Goal: Task Accomplishment & Management: Complete application form

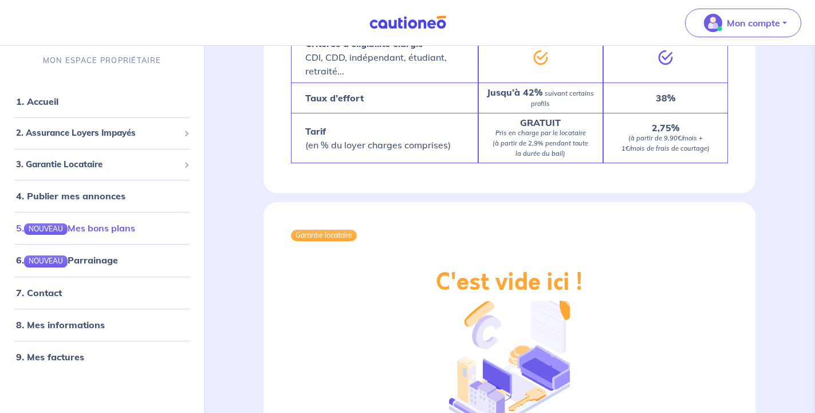
scroll to position [1113, 0]
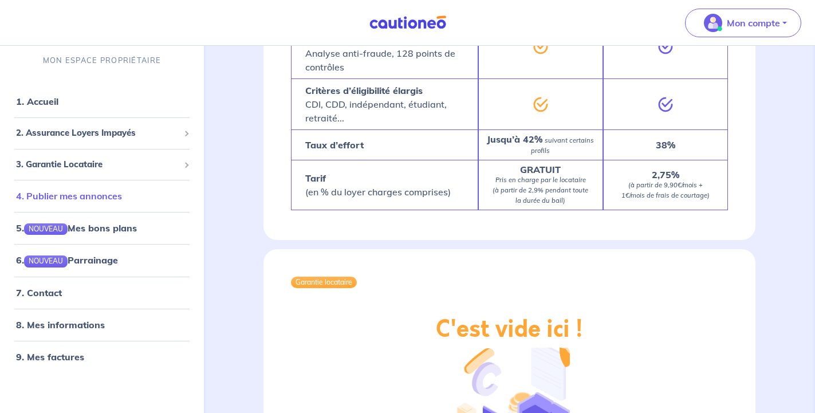
click at [81, 192] on link "4. Publier mes annonces" at bounding box center [69, 195] width 106 height 11
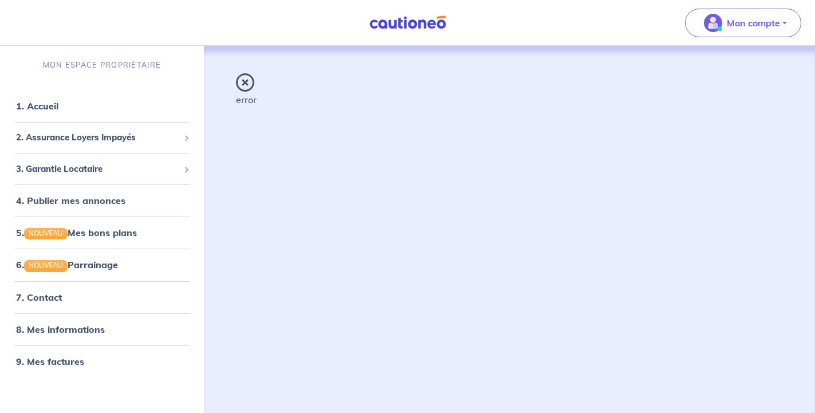
click at [245, 82] on icon at bounding box center [245, 82] width 18 height 18
click at [95, 197] on link "4. Publier mes annonces" at bounding box center [69, 200] width 106 height 11
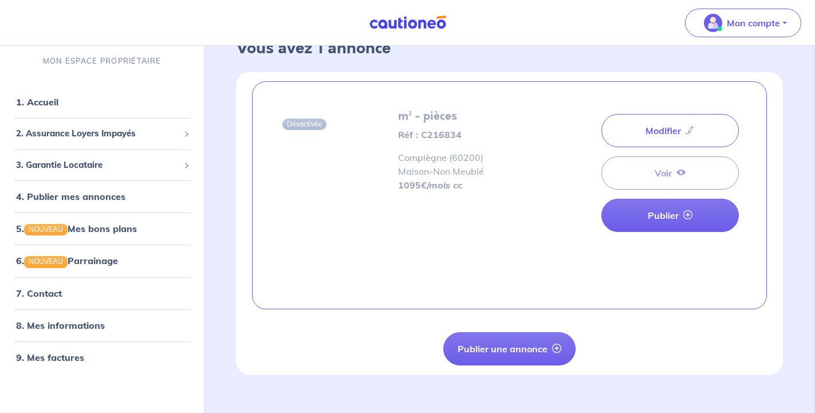
scroll to position [51, 0]
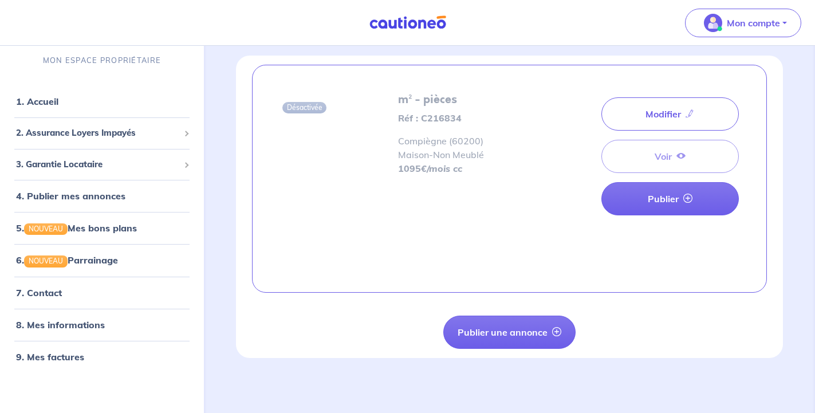
click at [673, 148] on div "Modifier Voir Publier" at bounding box center [669, 156] width 137 height 127
click at [672, 152] on div "Modifier Voir Publier" at bounding box center [669, 156] width 137 height 127
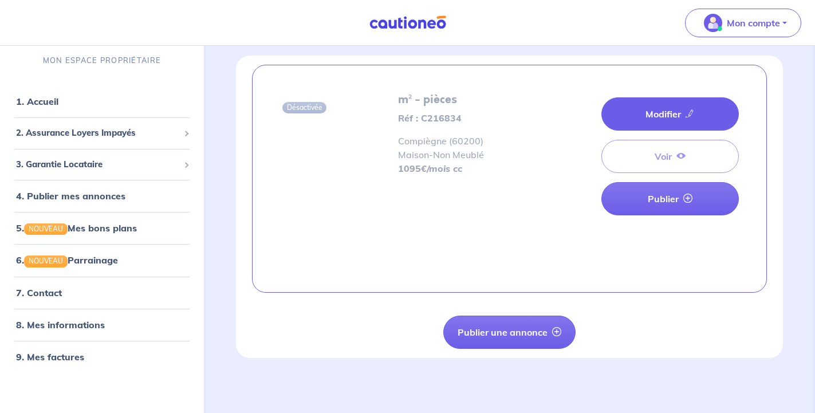
click at [665, 107] on link "Modifier" at bounding box center [669, 113] width 137 height 33
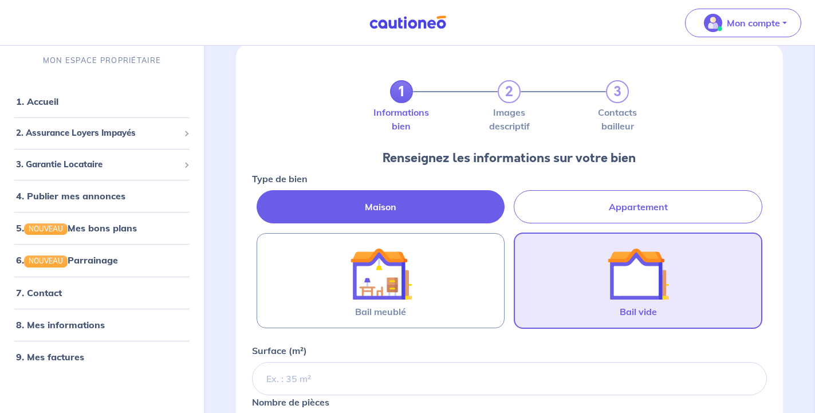
scroll to position [58, 0]
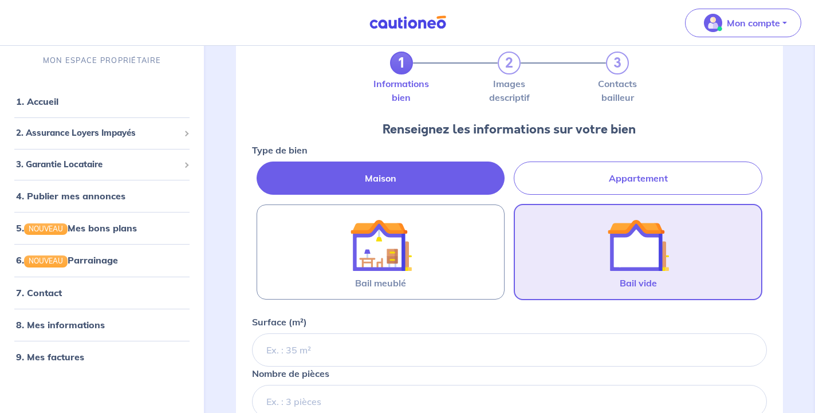
click at [396, 176] on label "Maison" at bounding box center [381, 177] width 249 height 33
click at [259, 169] on input "Maison" at bounding box center [255, 164] width 7 height 7
click at [585, 243] on div at bounding box center [638, 245] width 109 height 62
click at [0, 0] on input "Bail vide" at bounding box center [0, 0] width 0 height 0
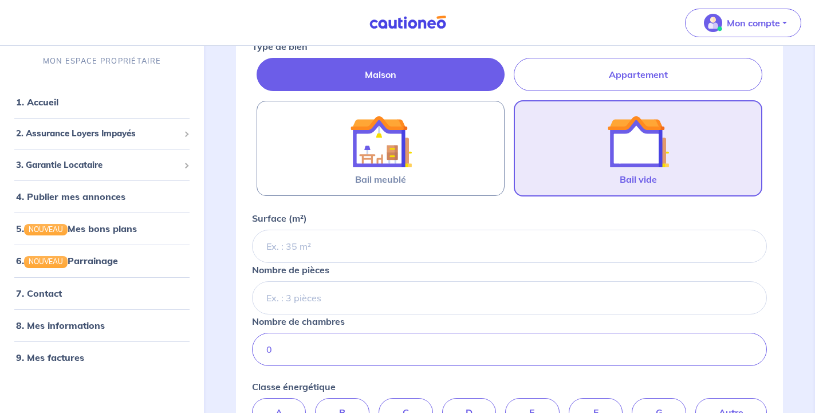
scroll to position [175, 0]
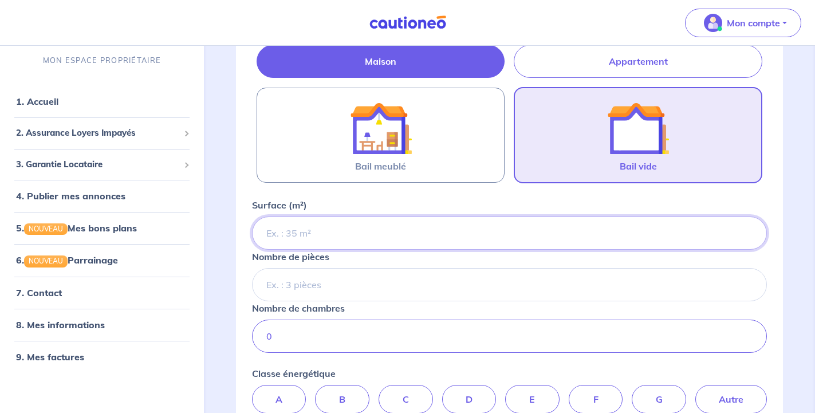
click at [375, 231] on input "Surface (m²)" at bounding box center [509, 232] width 515 height 33
type input "90"
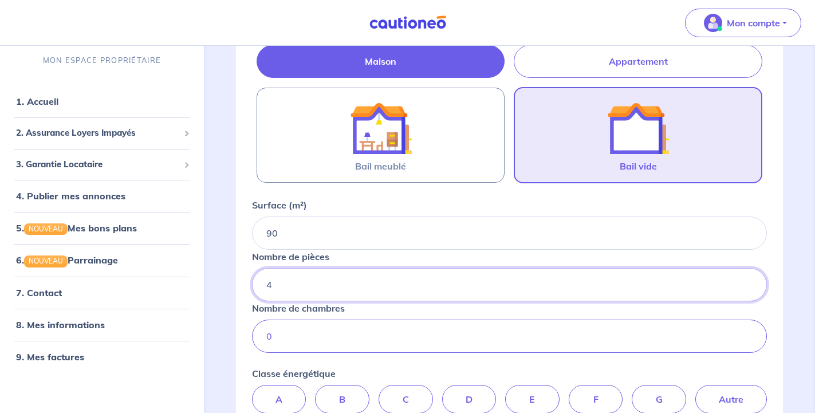
type input "4"
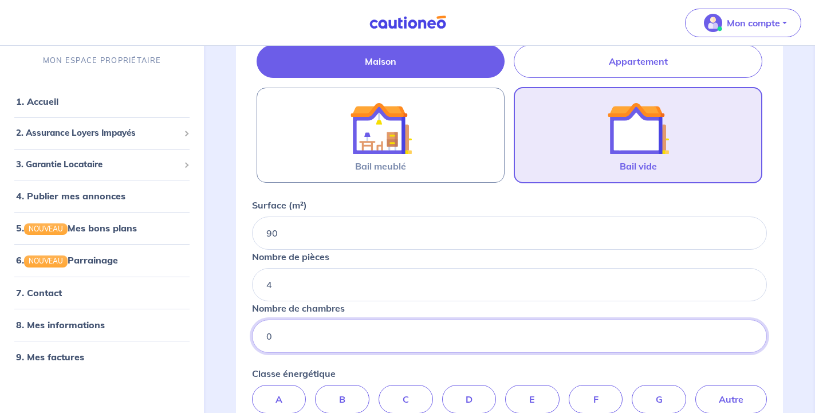
click at [418, 340] on input "0" at bounding box center [509, 336] width 515 height 33
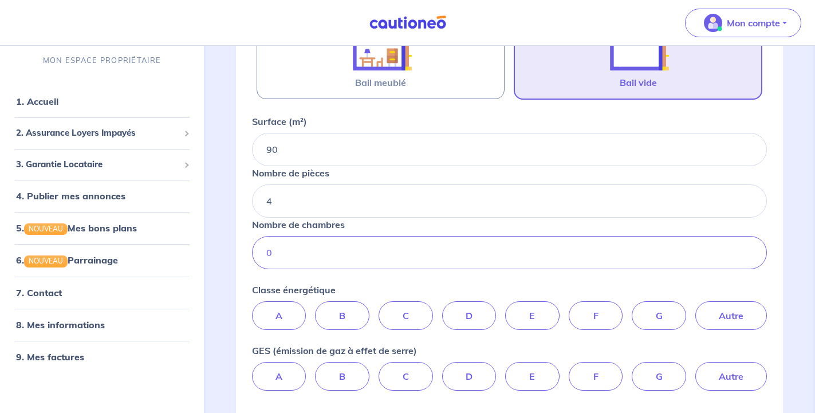
scroll to position [292, 0]
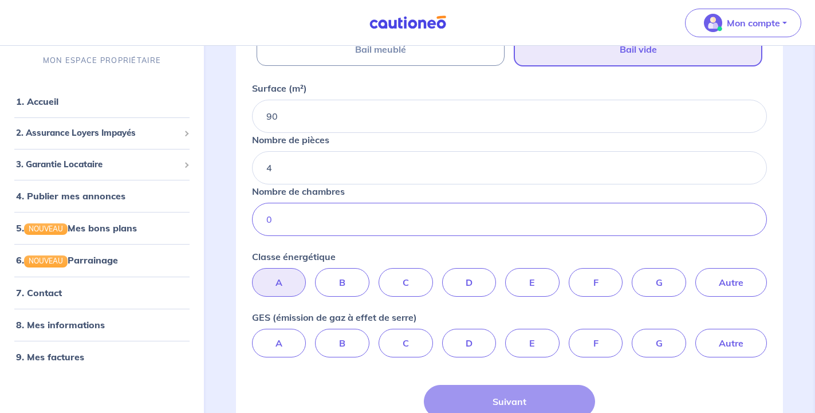
click at [267, 275] on label "A" at bounding box center [279, 282] width 54 height 29
click at [506, 275] on input "A" at bounding box center [509, 271] width 7 height 7
radio input "true"
click at [278, 347] on label "A" at bounding box center [279, 343] width 54 height 29
click at [506, 336] on input "A" at bounding box center [509, 332] width 7 height 7
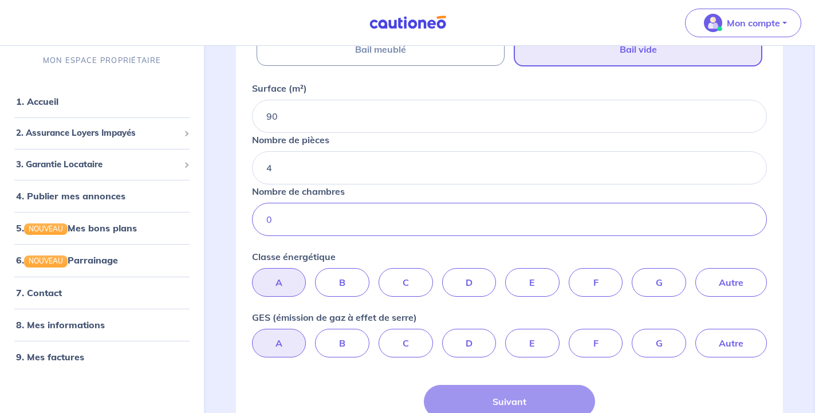
radio input "true"
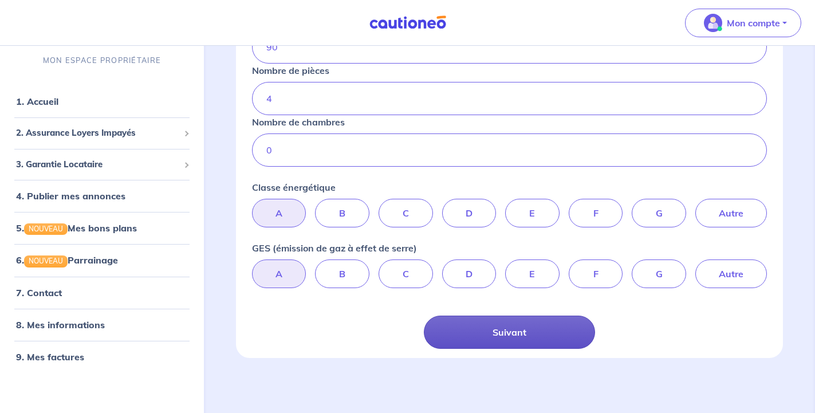
click at [519, 340] on button "Suivant" at bounding box center [510, 332] width 172 height 33
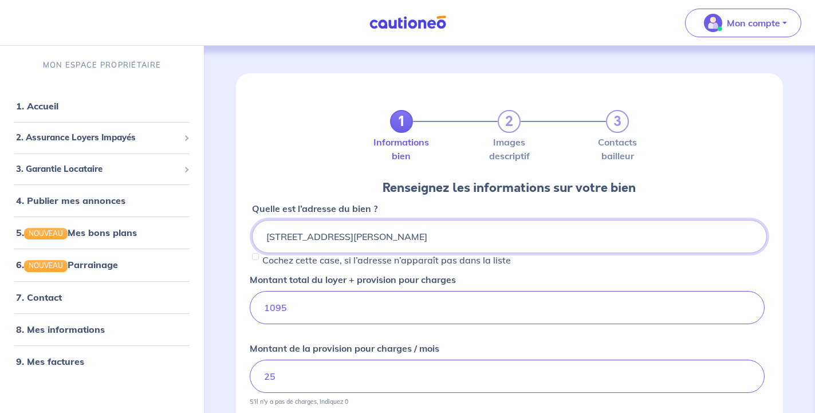
drag, startPoint x: 389, startPoint y: 237, endPoint x: 519, endPoint y: 231, distance: 130.7
click at [519, 231] on input "[STREET_ADDRESS][PERSON_NAME]" at bounding box center [509, 236] width 515 height 33
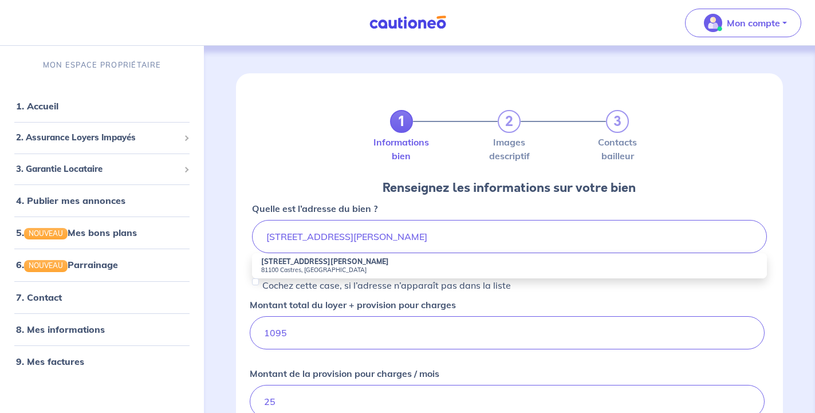
click at [338, 266] on small "81100 Castres, [GEOGRAPHIC_DATA]" at bounding box center [509, 270] width 497 height 8
type input "[STREET_ADDRESS][PERSON_NAME]"
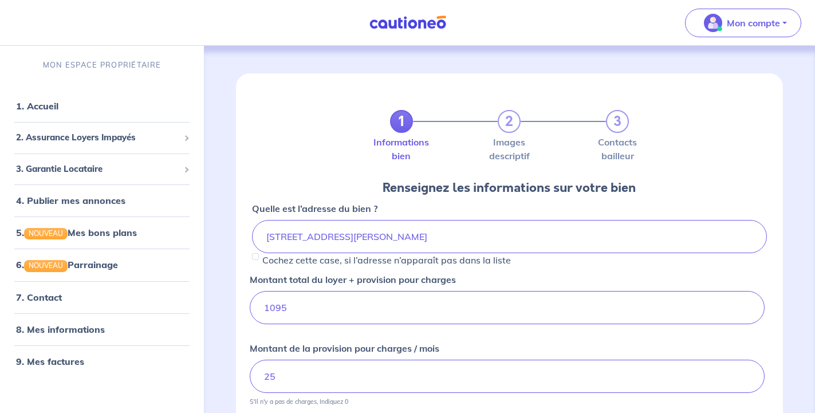
scroll to position [58, 0]
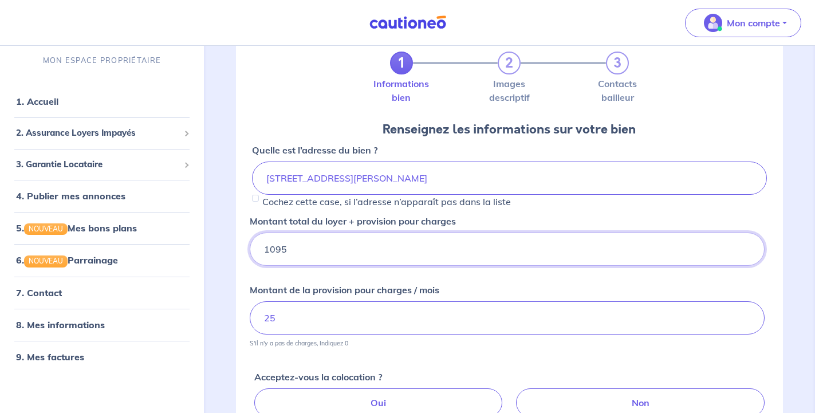
drag, startPoint x: 268, startPoint y: 242, endPoint x: 238, endPoint y: 242, distance: 29.8
click at [250, 242] on input "1095" at bounding box center [507, 249] width 515 height 33
type input "1075"
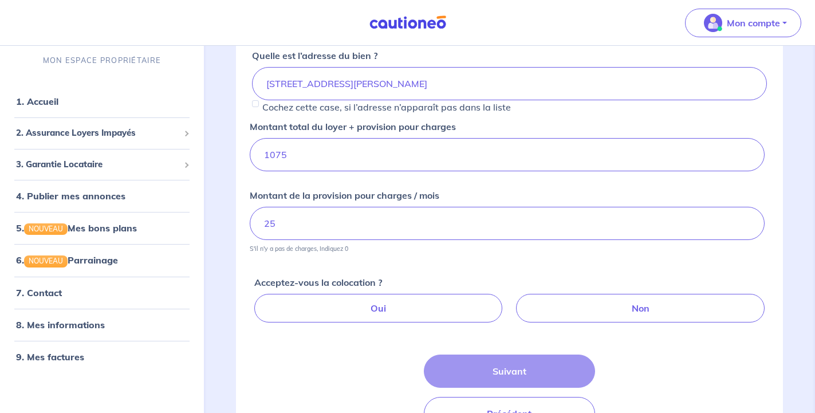
scroll to position [175, 0]
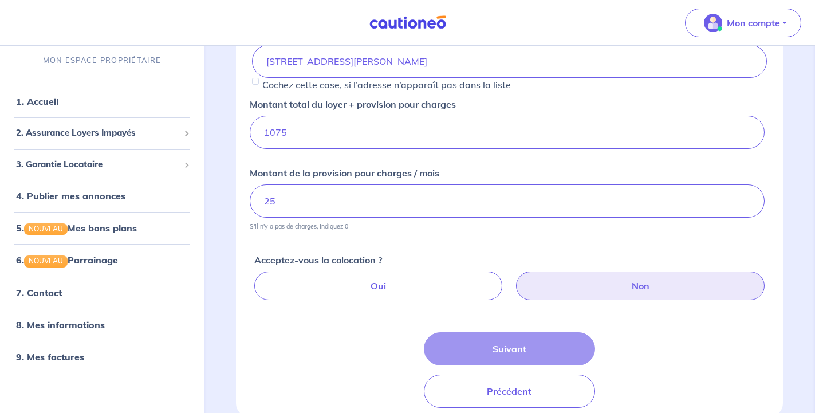
click at [590, 285] on label "Non" at bounding box center [640, 285] width 249 height 29
click at [515, 279] on input "Non" at bounding box center [511, 274] width 7 height 7
radio input "true"
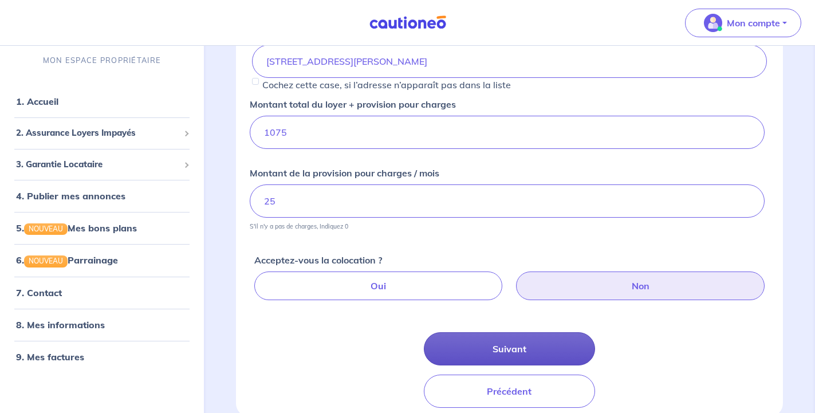
click at [521, 344] on button "Suivant" at bounding box center [510, 348] width 172 height 33
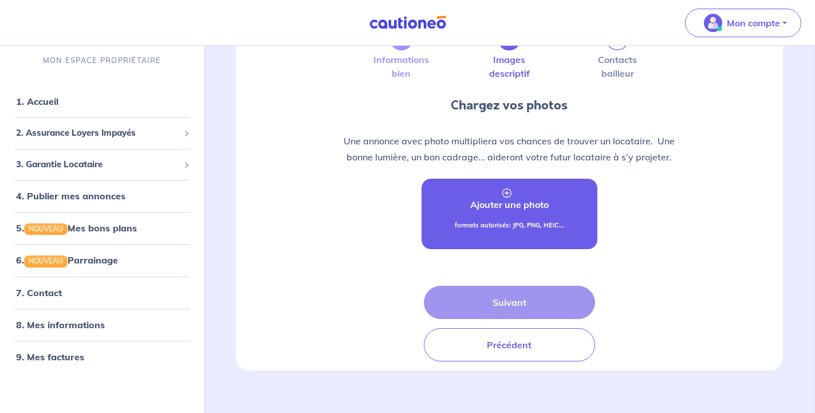
scroll to position [95, 0]
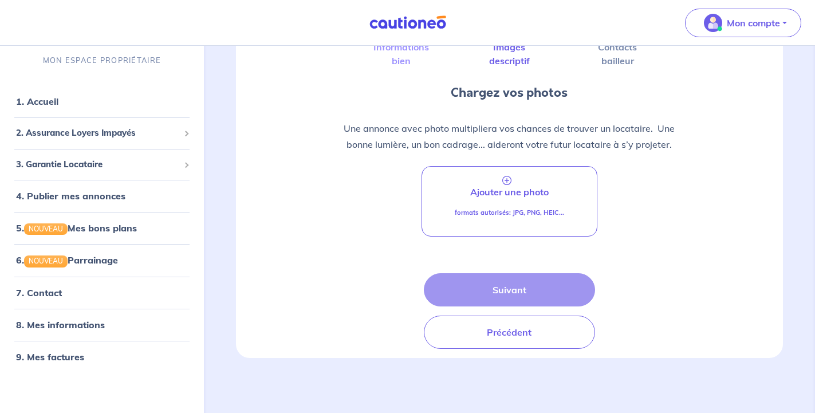
click at [511, 281] on div "Suivant Précédent" at bounding box center [510, 311] width 172 height 76
click at [507, 290] on div "Suivant Précédent" at bounding box center [510, 311] width 172 height 76
click at [502, 289] on div "Suivant Précédent" at bounding box center [510, 311] width 172 height 76
click at [501, 287] on div "Suivant Précédent" at bounding box center [510, 311] width 172 height 76
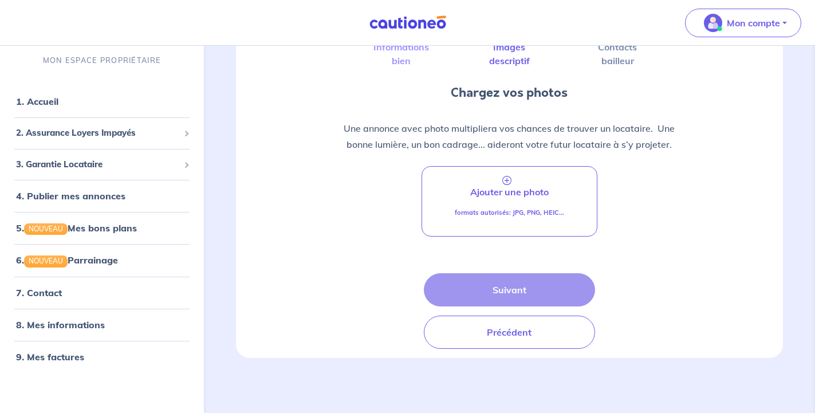
click at [533, 147] on p "Une annonce avec photo multipliera vos chances de trouver un locataire.  Une bo…" at bounding box center [509, 136] width 386 height 32
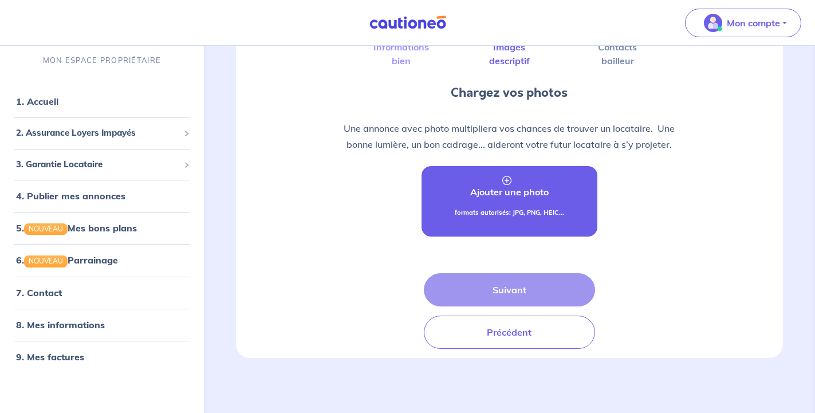
click at [513, 202] on link "Ajouter une photo formats autorisés: JPG, PNG, HEIC..." at bounding box center [509, 201] width 176 height 70
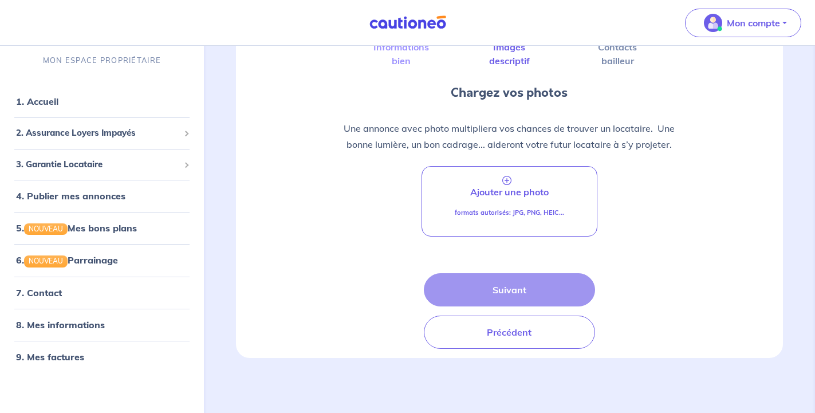
click at [501, 286] on div "Suivant Précédent" at bounding box center [510, 311] width 172 height 76
click at [68, 164] on span "3. Garantie Locataire" at bounding box center [97, 163] width 163 height 13
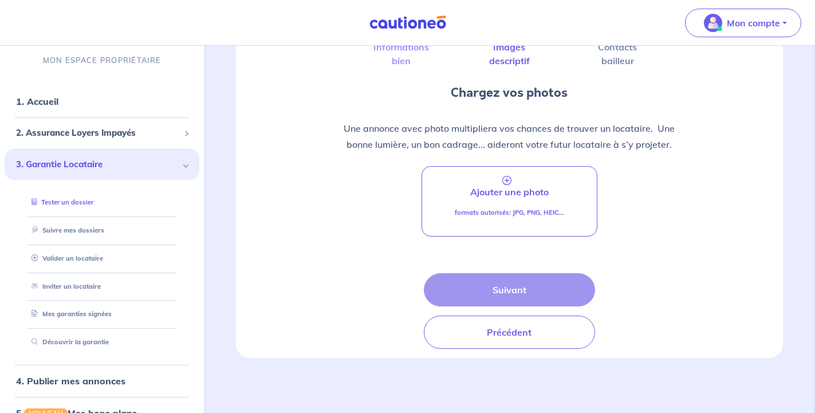
click at [78, 202] on link "Tester un dossier" at bounding box center [60, 202] width 66 height 8
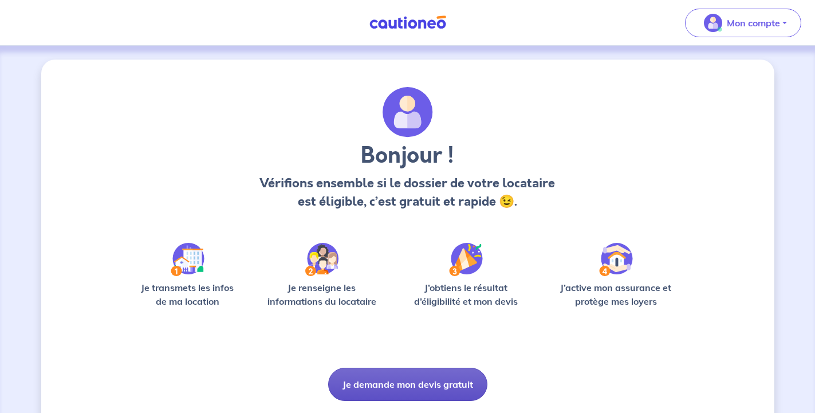
click at [427, 377] on button "Je demande mon devis gratuit" at bounding box center [407, 384] width 159 height 33
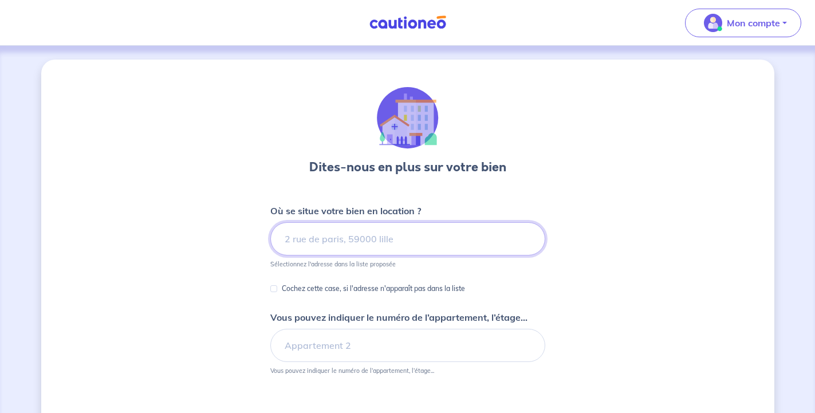
click at [420, 233] on input at bounding box center [407, 238] width 275 height 33
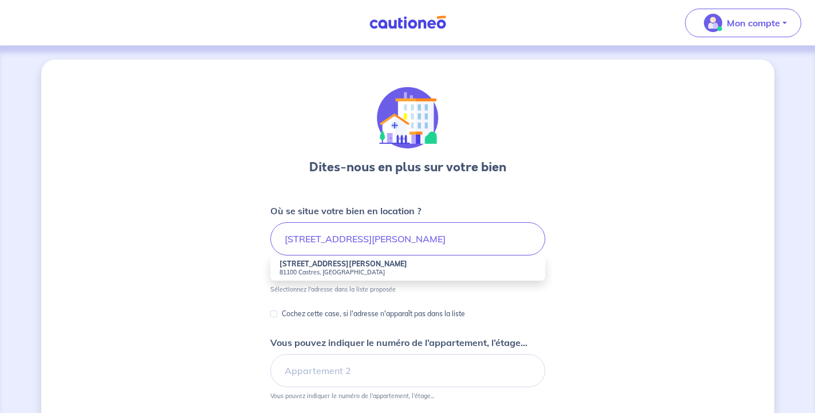
click at [347, 267] on strong "[STREET_ADDRESS][PERSON_NAME]" at bounding box center [343, 263] width 128 height 9
type input "[STREET_ADDRESS][PERSON_NAME]"
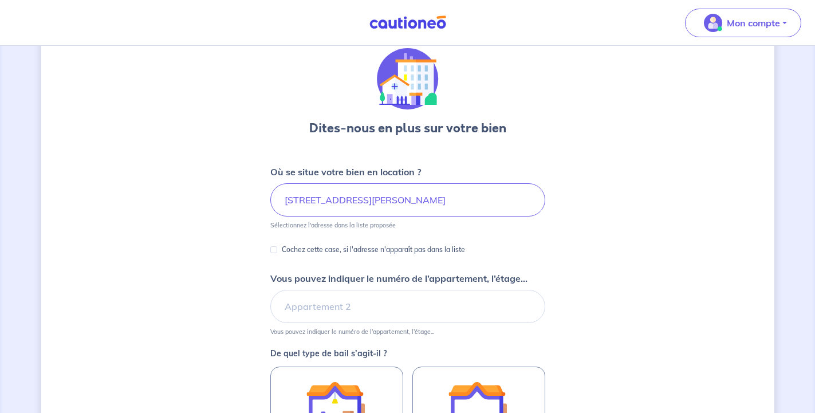
scroll to position [58, 0]
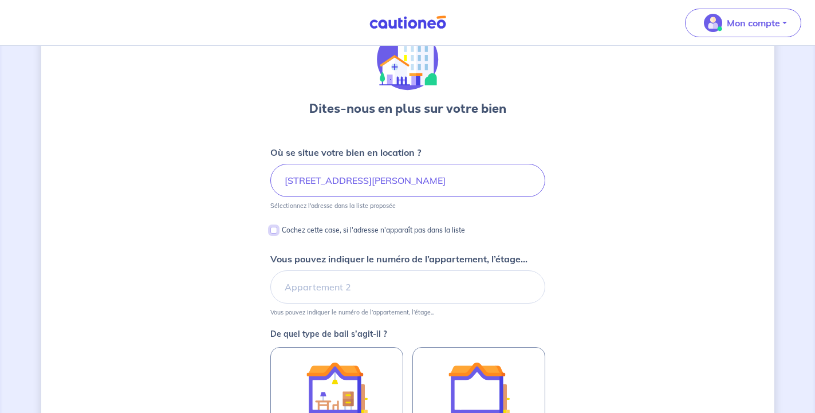
click at [273, 231] on input "Cochez cette case, si l'adresse n'apparaît pas dans la liste" at bounding box center [273, 230] width 7 height 7
checkbox input "true"
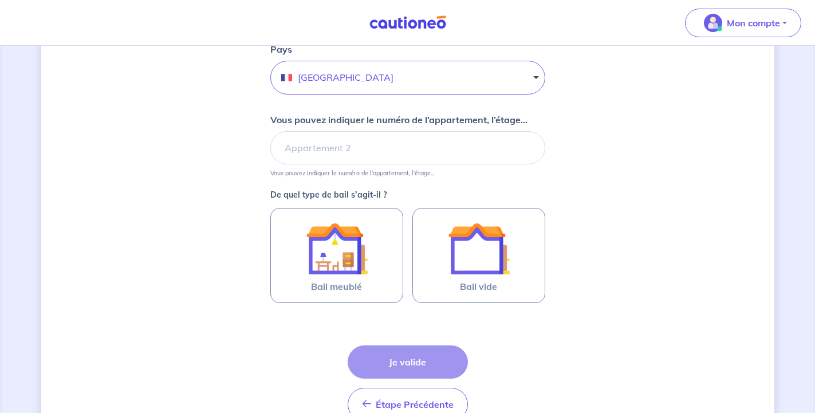
scroll to position [409, 0]
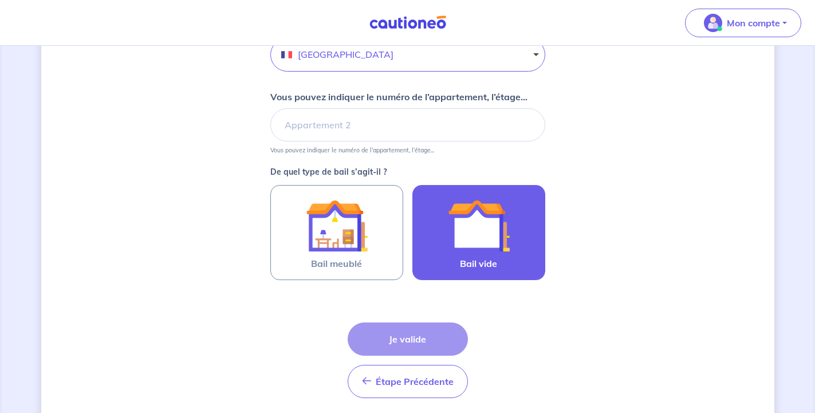
click at [444, 246] on div at bounding box center [479, 226] width 104 height 62
click at [0, 0] on input "Bail vide" at bounding box center [0, 0] width 0 height 0
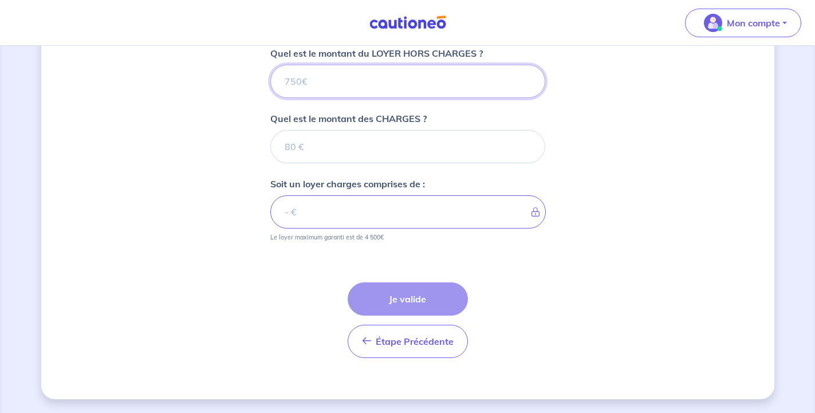
scroll to position [600, 0]
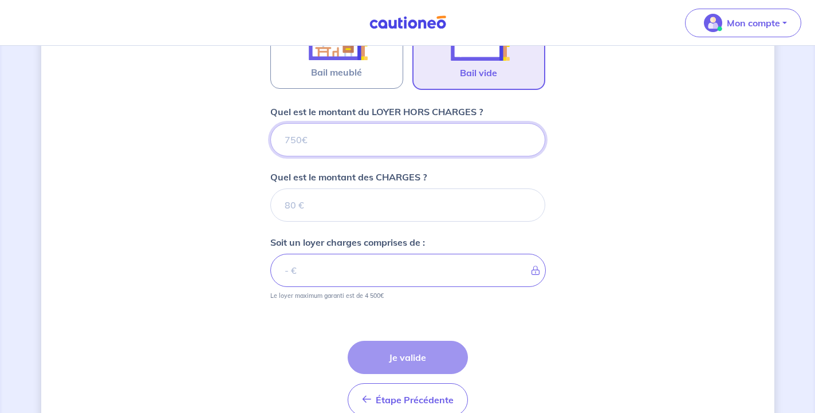
click at [352, 136] on input "Quel est le montant du LOYER HORS CHARGES ?" at bounding box center [407, 139] width 275 height 33
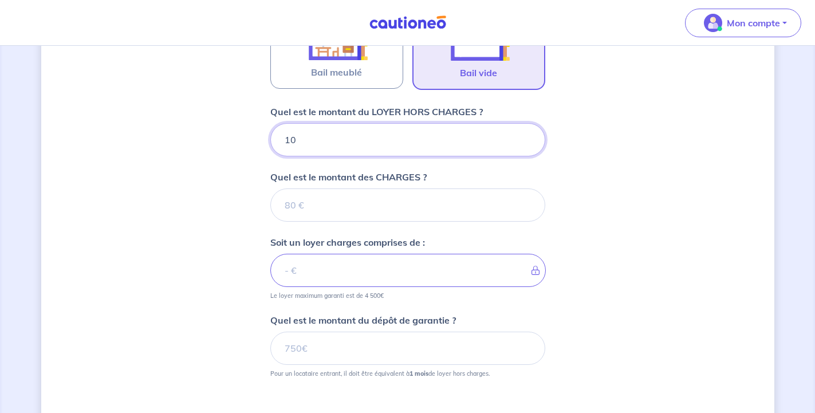
type input "105"
type input "1050"
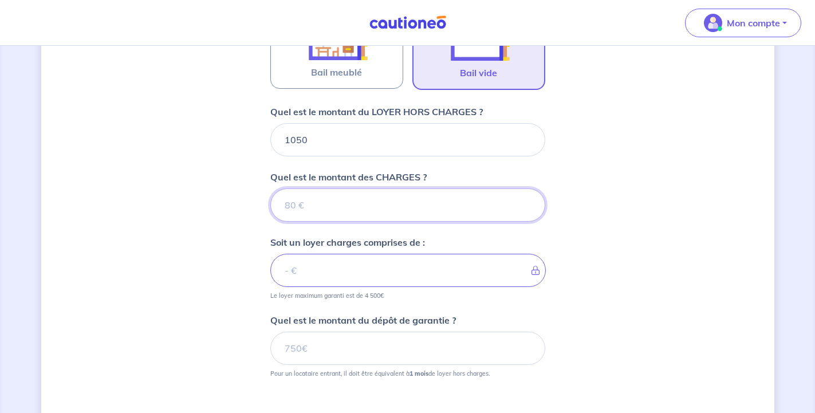
click at [355, 204] on input "Quel est le montant des CHARGES ?" at bounding box center [407, 204] width 275 height 33
type input "25"
type input "1075"
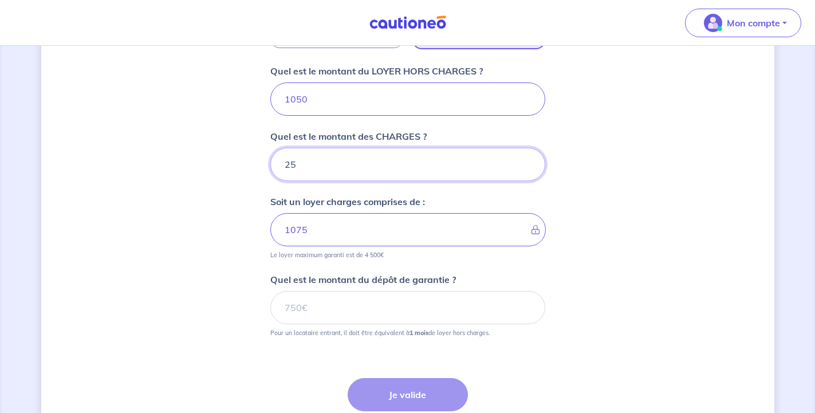
scroll to position [659, 0]
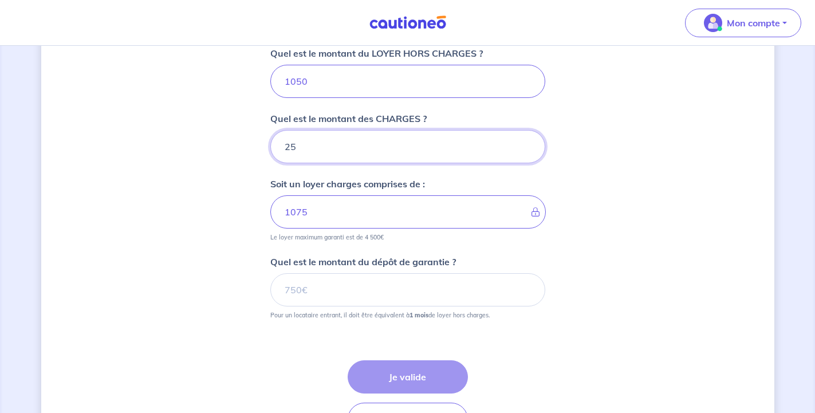
type input "25"
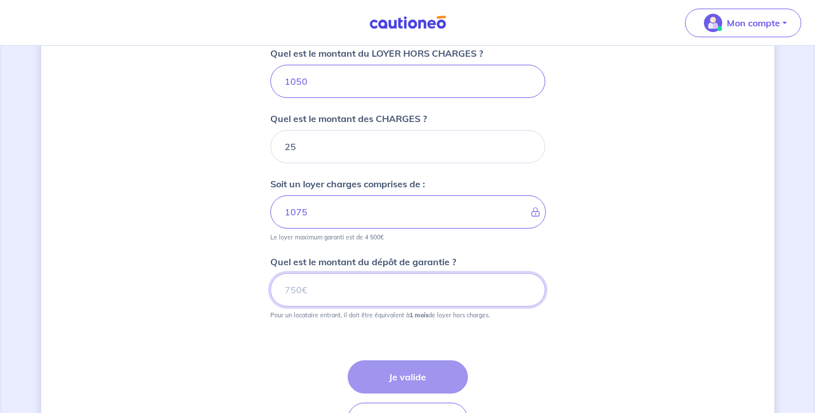
click at [354, 291] on input "Quel est le montant du dépôt de garantie ?" at bounding box center [407, 289] width 275 height 33
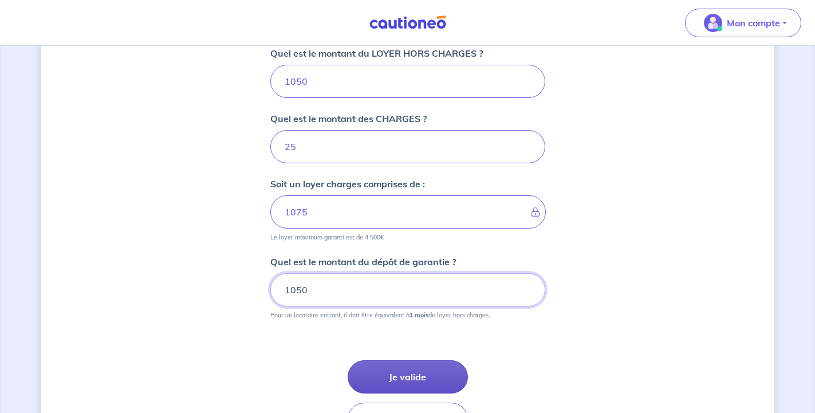
type input "1050"
click at [384, 374] on button "Je valide" at bounding box center [408, 376] width 120 height 33
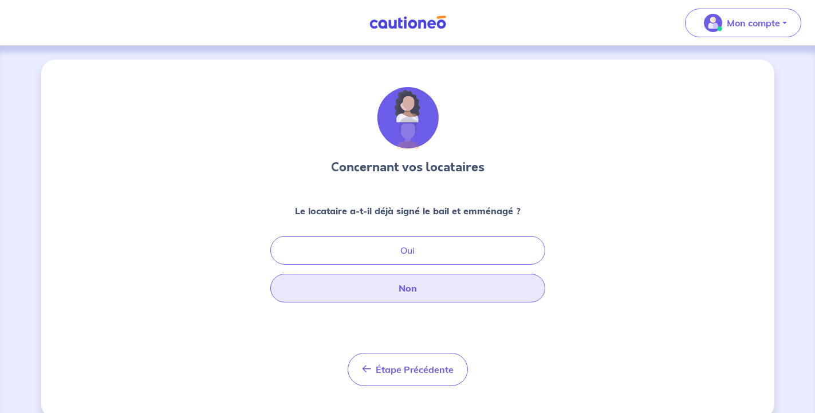
click at [428, 290] on button "Non" at bounding box center [407, 288] width 275 height 29
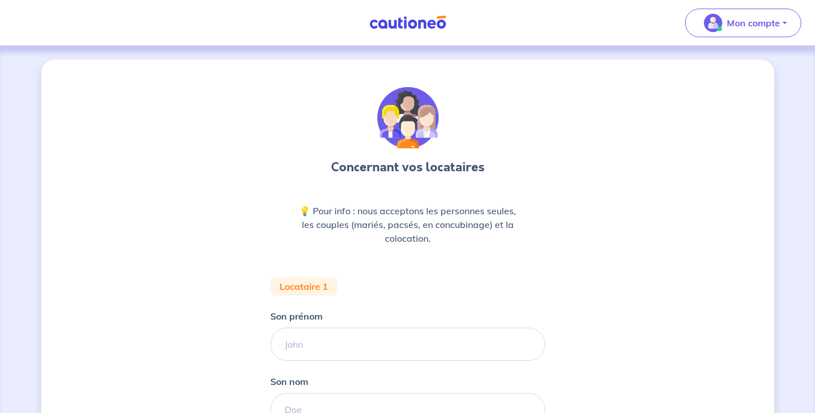
scroll to position [58, 0]
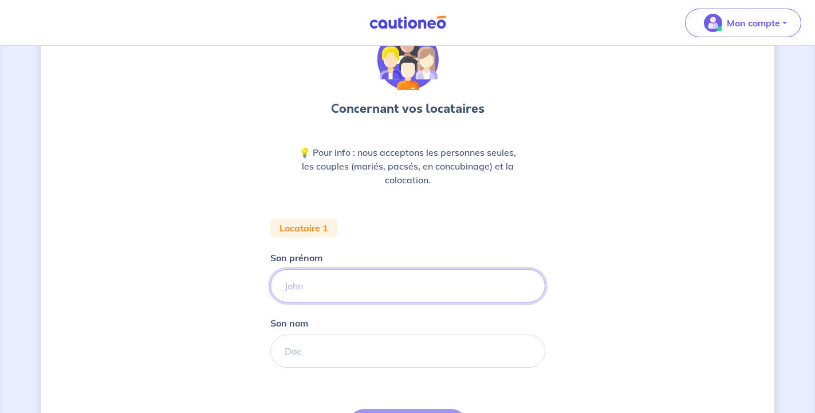
click at [357, 282] on input "Son prénom" at bounding box center [407, 285] width 275 height 33
drag, startPoint x: 322, startPoint y: 288, endPoint x: 153, endPoint y: 268, distance: 170.1
click at [270, 271] on input "niels" at bounding box center [407, 285] width 275 height 33
type input "NIELS"
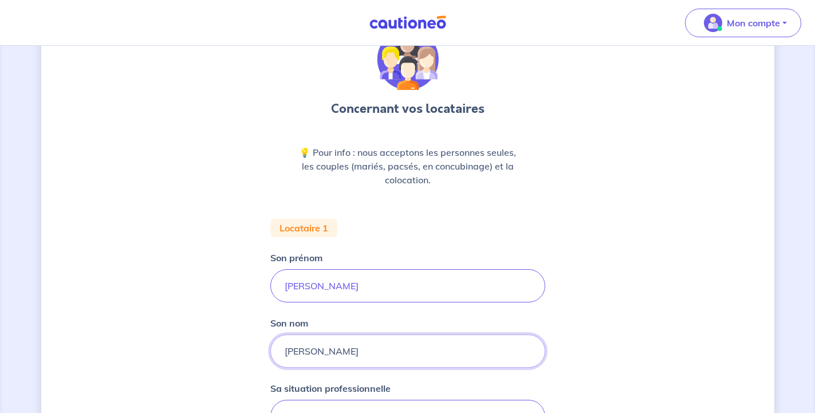
type input "SCHARFFE CALMET"
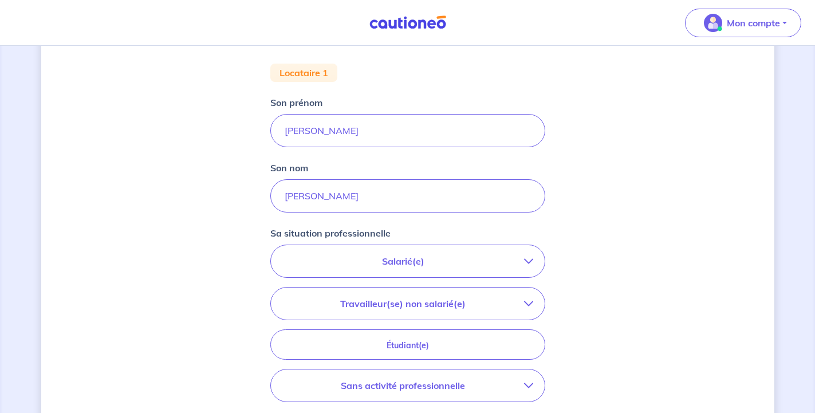
scroll to position [234, 0]
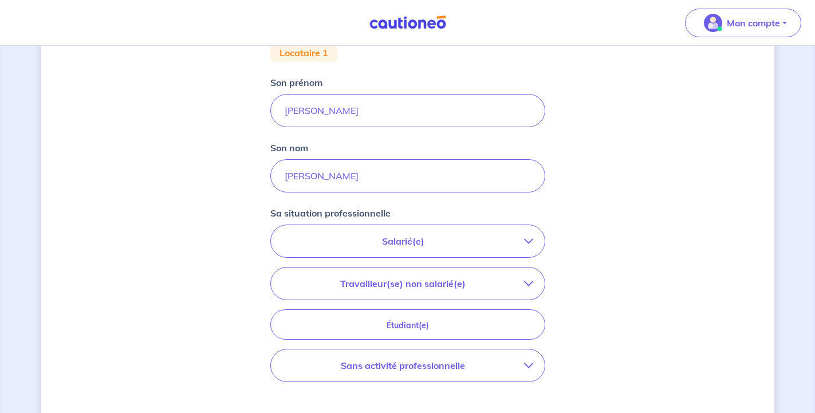
click at [399, 237] on p "Salarié(e)" at bounding box center [403, 241] width 242 height 14
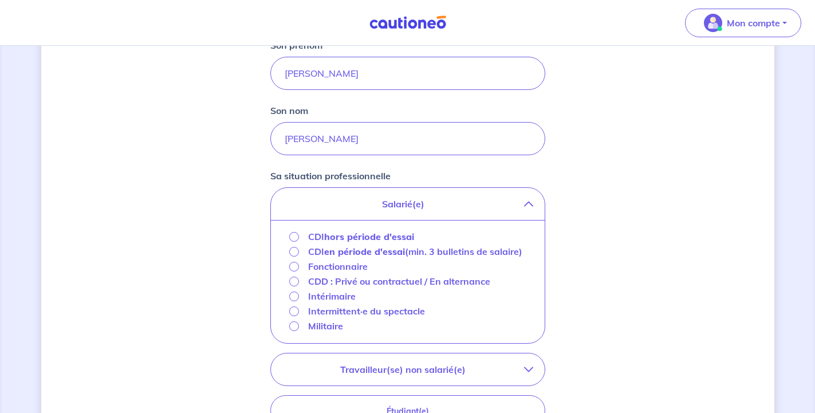
scroll to position [292, 0]
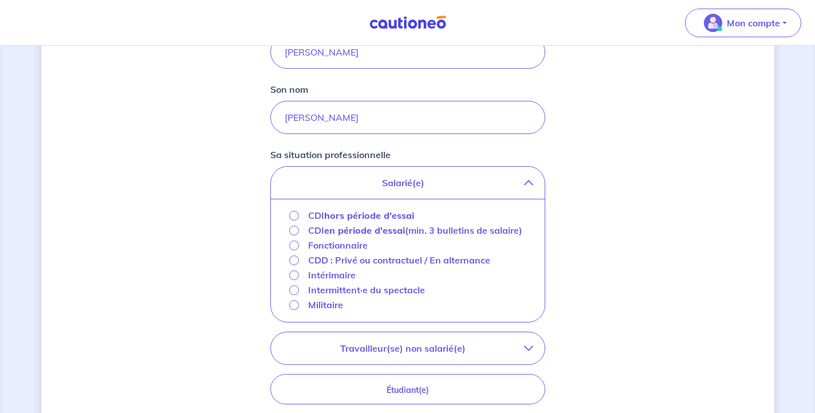
click at [336, 252] on p "Fonctionnaire" at bounding box center [338, 245] width 60 height 14
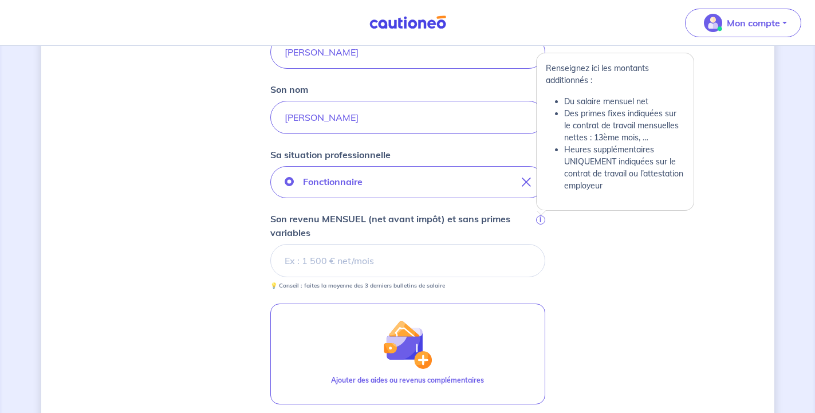
click at [539, 217] on span "i" at bounding box center [540, 219] width 9 height 9
click at [539, 244] on input "Son revenu MENSUEL (net avant impôt) et sans primes variables i" at bounding box center [407, 260] width 275 height 33
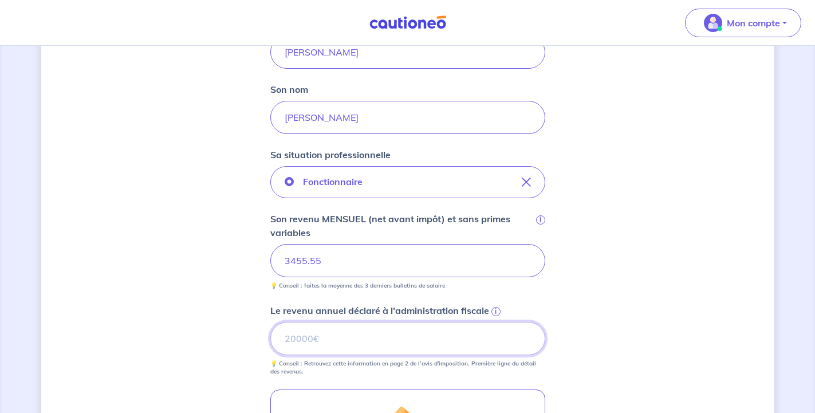
click at [423, 338] on input "Le revenu annuel déclaré à l'administration fiscale i" at bounding box center [407, 338] width 275 height 33
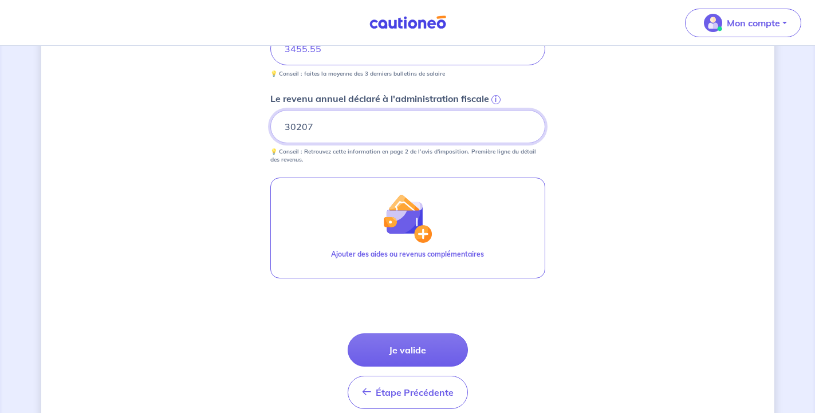
scroll to position [526, 0]
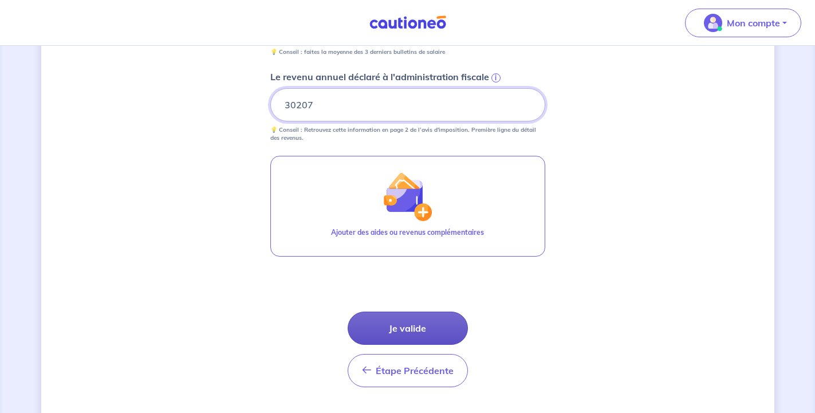
type input "30207"
click at [400, 320] on button "Je valide" at bounding box center [408, 328] width 120 height 33
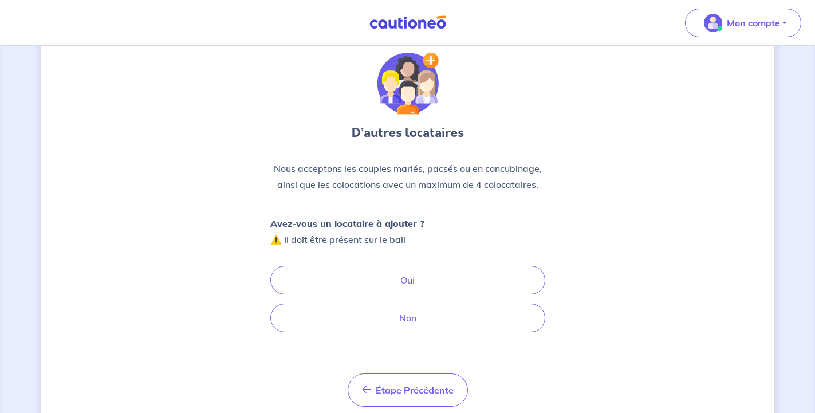
scroll to position [58, 0]
